Goal: Task Accomplishment & Management: Manage account settings

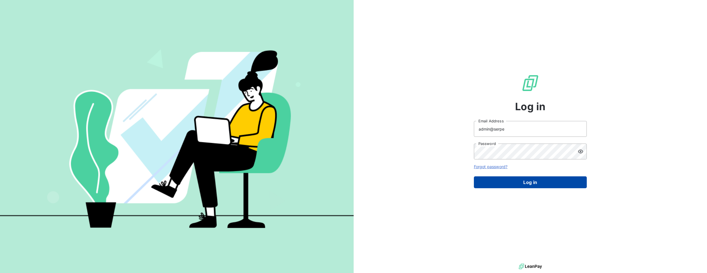
type input "admin@serpe"
click at [549, 178] on button "Log in" at bounding box center [530, 182] width 113 height 12
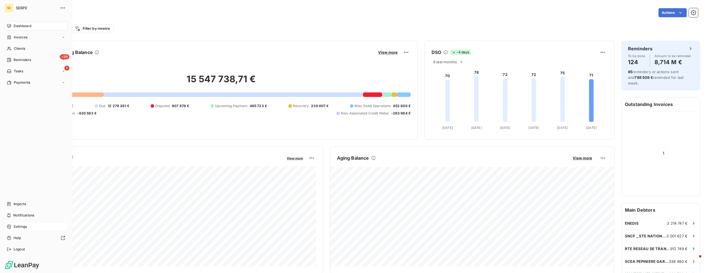
click at [22, 228] on span "Settings" at bounding box center [20, 226] width 13 height 5
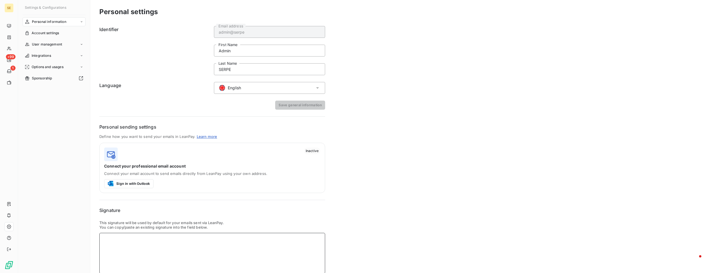
click at [156, 243] on div at bounding box center [212, 253] width 226 height 41
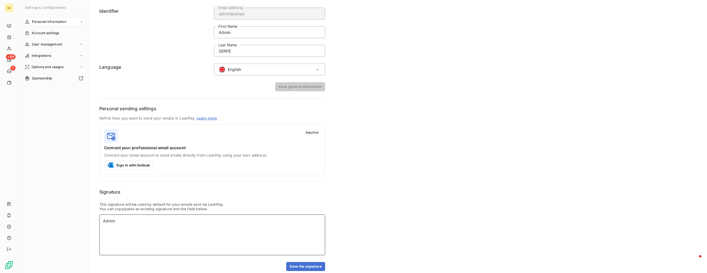
scroll to position [23, 0]
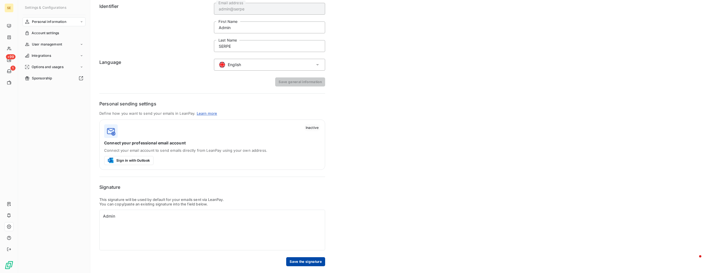
click at [300, 259] on button "Save the signature" at bounding box center [305, 261] width 39 height 9
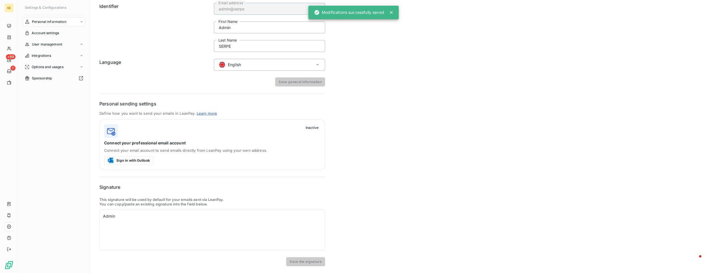
scroll to position [0, 0]
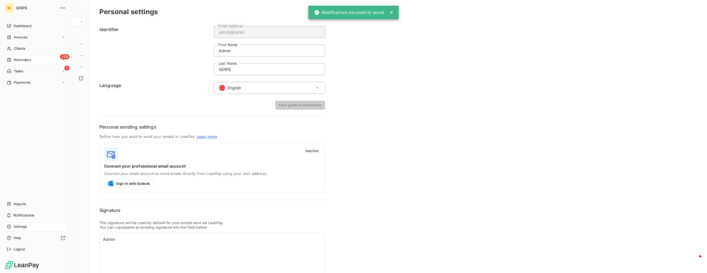
click at [21, 62] on div "+99 Reminders" at bounding box center [36, 59] width 63 height 9
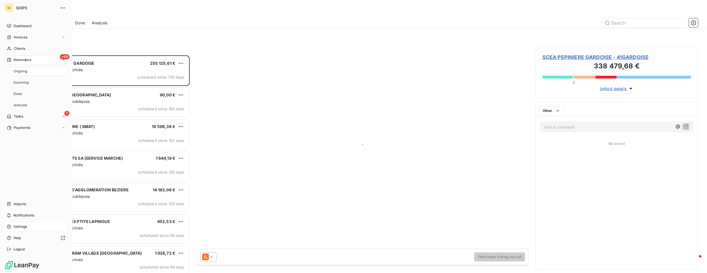
scroll to position [217, 163]
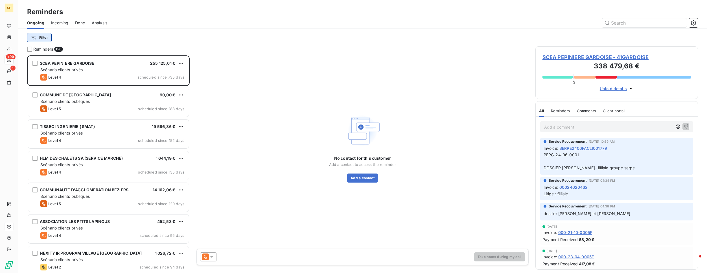
click at [39, 37] on html "SE +99 1 Reminders Ongoing Incoming Done Analysis Filter Reminders 126 SCEA PEP…" at bounding box center [353, 136] width 707 height 273
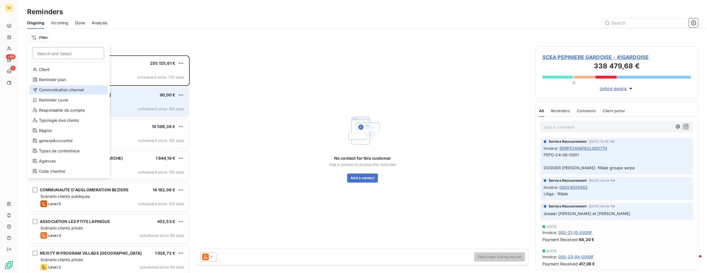
click at [63, 87] on div "Communication channel" at bounding box center [68, 89] width 78 height 9
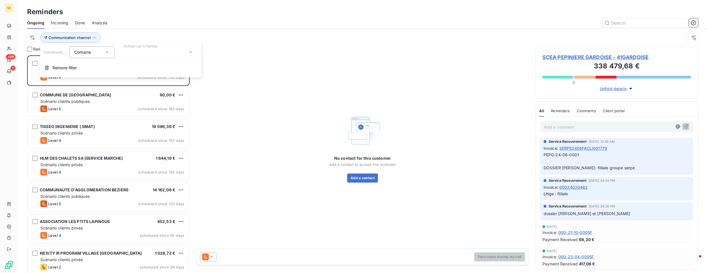
click at [166, 51] on div at bounding box center [157, 52] width 81 height 12
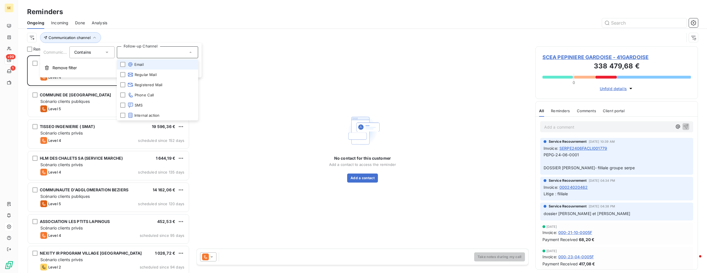
click at [152, 67] on li "Email" at bounding box center [157, 64] width 81 height 10
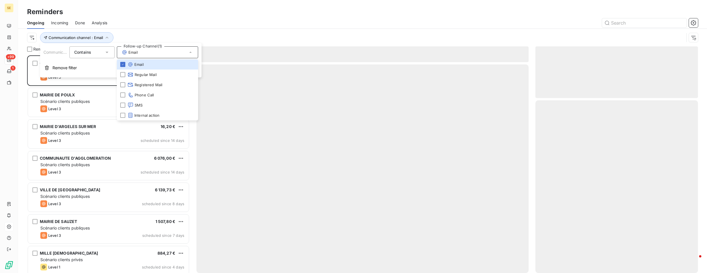
scroll to position [217, 163]
click at [303, 27] on div at bounding box center [406, 22] width 584 height 9
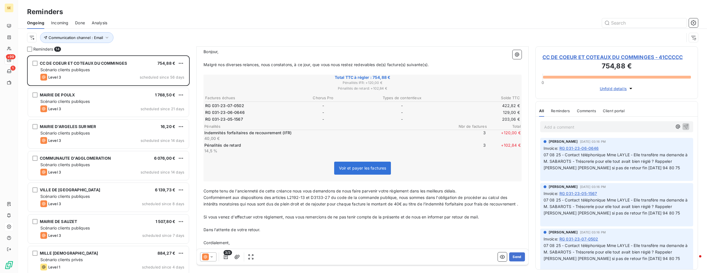
scroll to position [82, 0]
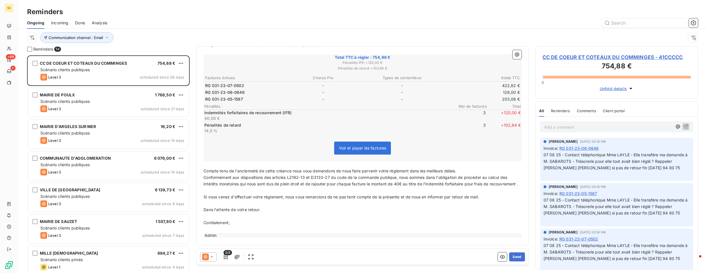
click at [242, 235] on div "Admin" at bounding box center [363, 235] width 318 height 5
click at [271, 223] on p "Cordialement," at bounding box center [363, 222] width 318 height 6
click at [245, 31] on div "Communication channel : Email" at bounding box center [362, 38] width 671 height 18
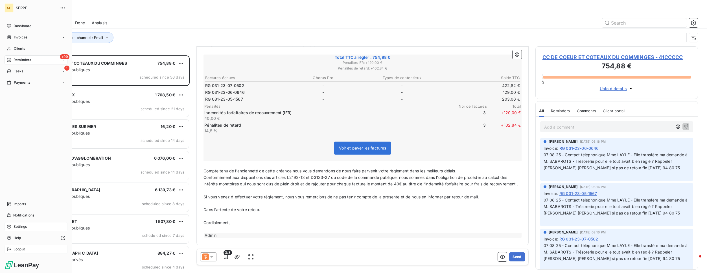
click at [20, 251] on span "Logout" at bounding box center [19, 249] width 11 height 5
